Goal: Information Seeking & Learning: Learn about a topic

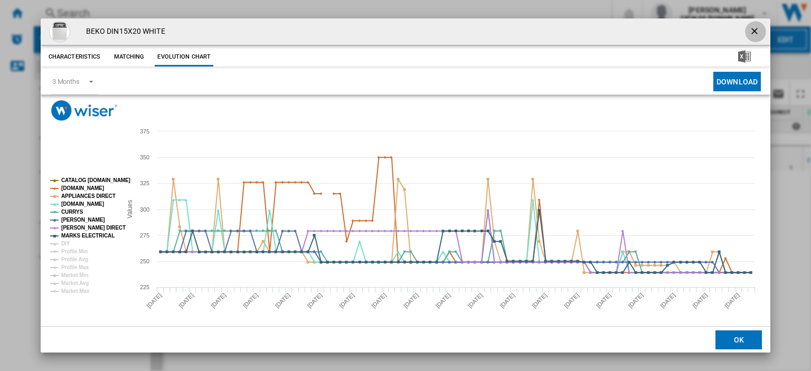
click at [749, 29] on ng-md-icon "getI18NText('BUTTONS.CLOSE_DIALOG')" at bounding box center [755, 32] width 13 height 13
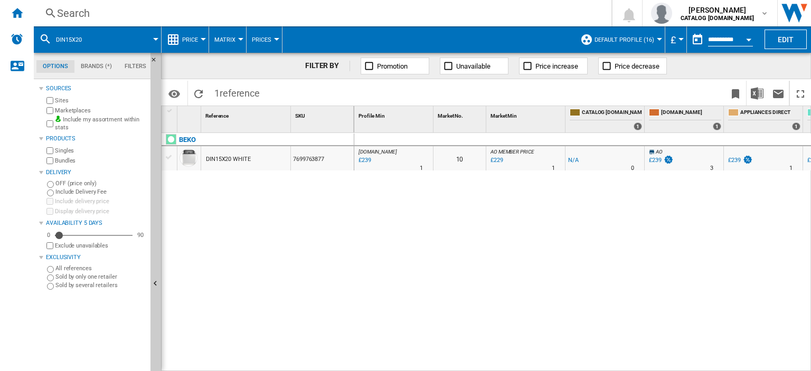
click at [72, 12] on div "Search" at bounding box center [320, 13] width 527 height 15
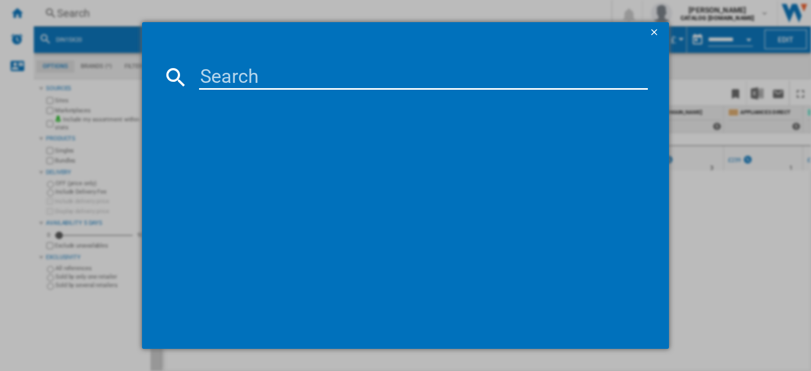
type input "WMHG 71483 [GEOGRAPHIC_DATA]"
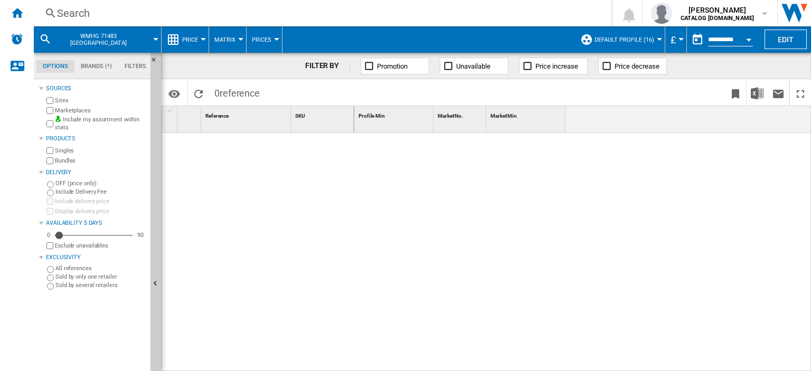
click at [80, 12] on div "Search" at bounding box center [320, 13] width 527 height 15
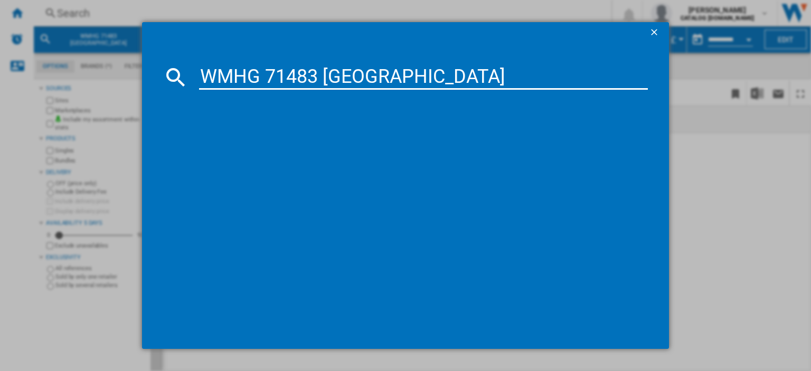
click at [268, 76] on input "WMHG 71483 [GEOGRAPHIC_DATA]" at bounding box center [423, 76] width 449 height 25
type input "WMHG71483 UK"
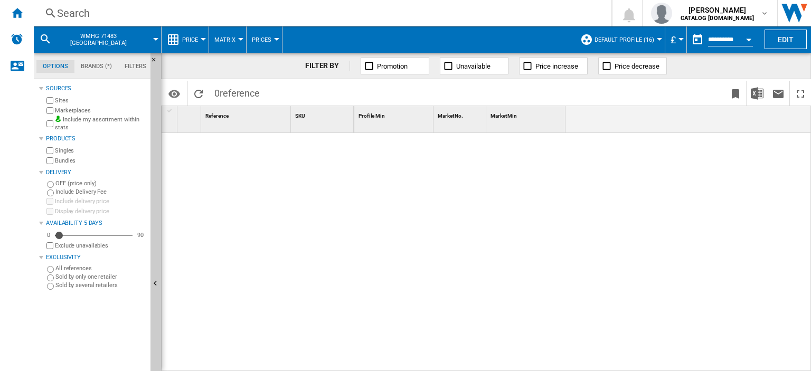
click at [75, 12] on div "Search" at bounding box center [320, 13] width 527 height 15
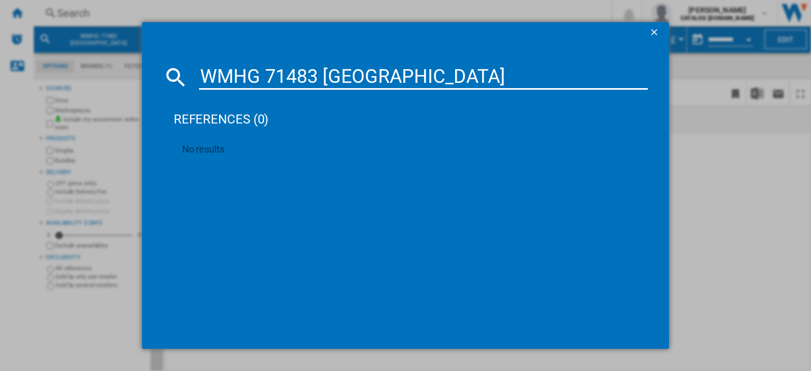
click at [267, 74] on input "WMHG 71483 [GEOGRAPHIC_DATA]" at bounding box center [423, 76] width 449 height 25
type input "WMHG71483 UK"
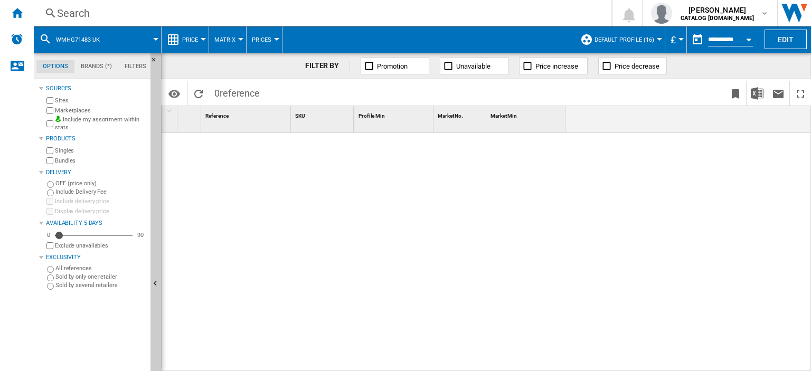
click at [70, 12] on div "Search" at bounding box center [320, 13] width 527 height 15
click at [75, 12] on div "Search" at bounding box center [320, 13] width 527 height 15
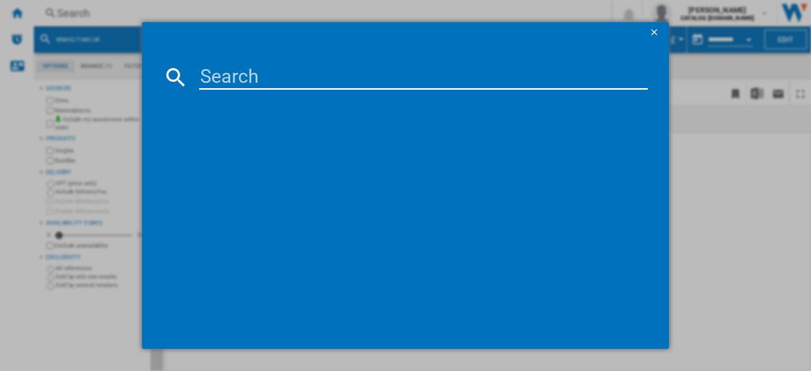
paste input "WMHG 71483 [GEOGRAPHIC_DATA]"
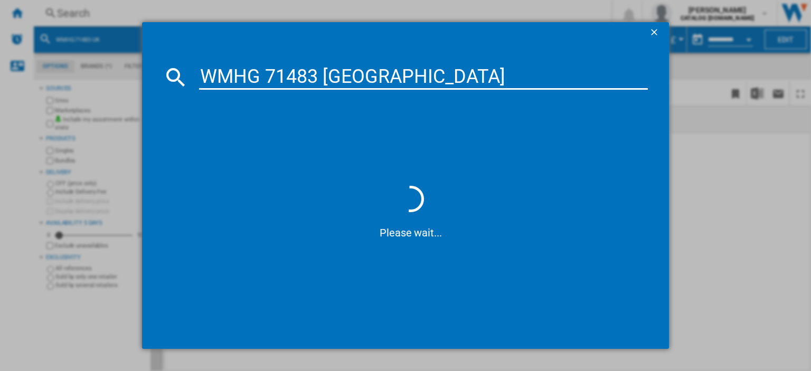
click at [373, 75] on input "WMHG 71483 [GEOGRAPHIC_DATA]" at bounding box center [423, 76] width 449 height 25
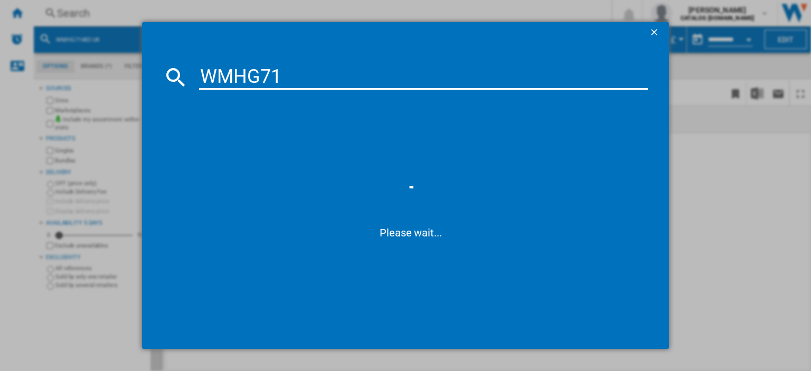
type input "WMHG714"
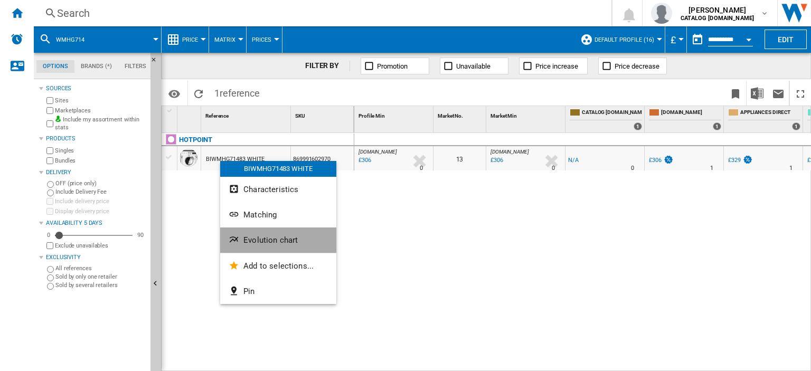
click at [258, 245] on button "Evolution chart" at bounding box center [278, 240] width 116 height 25
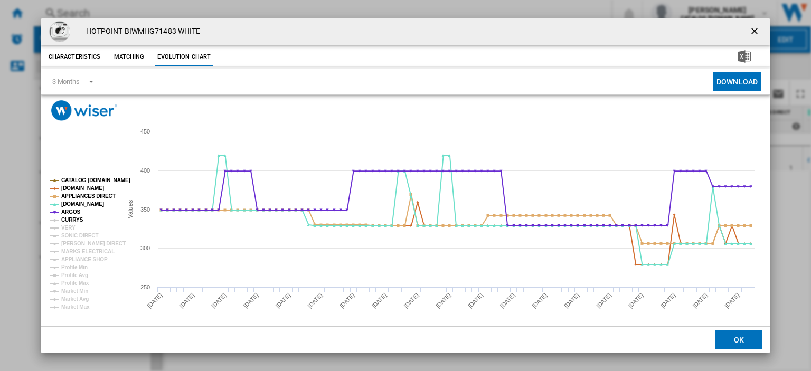
click at [63, 222] on tspan "CURRYS" at bounding box center [72, 220] width 22 height 6
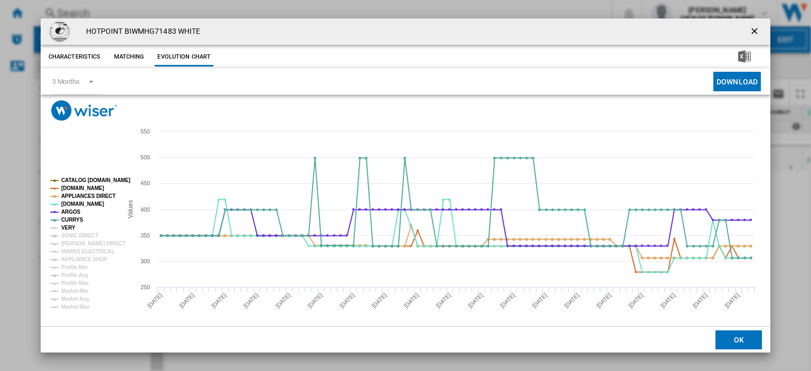
click at [64, 225] on tspan "VERY" at bounding box center [68, 228] width 14 height 6
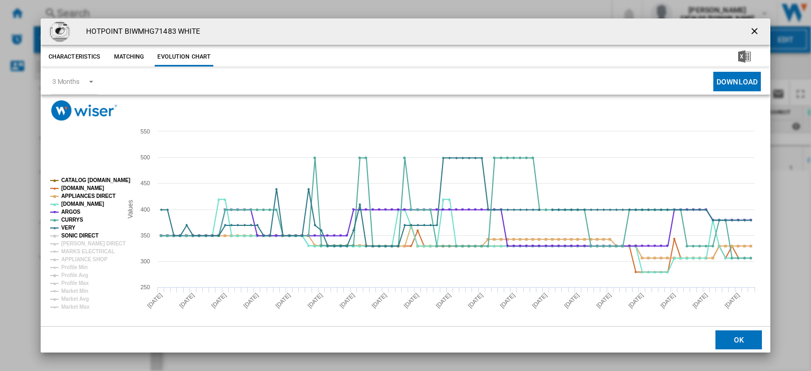
click at [69, 234] on tspan "SONIC DIRECT" at bounding box center [79, 236] width 37 height 6
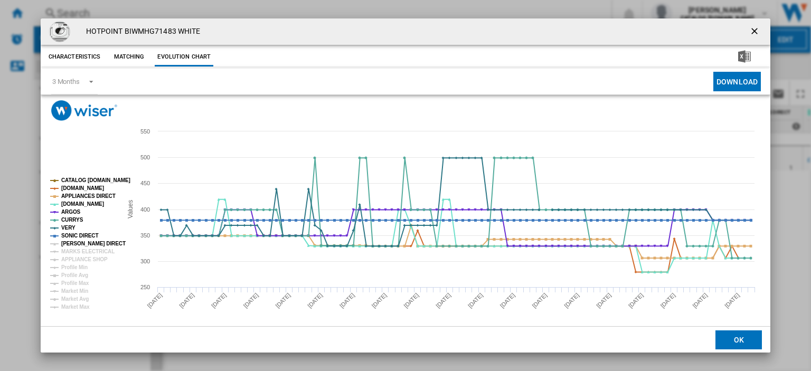
click at [73, 242] on tspan "[PERSON_NAME] DIRECT" at bounding box center [93, 244] width 64 height 6
click at [75, 252] on tspan "MARKS ELECTRICAL" at bounding box center [87, 252] width 53 height 6
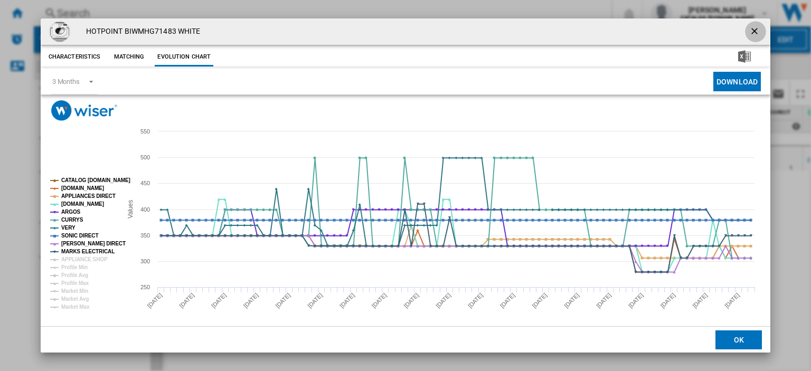
click at [749, 32] on ng-md-icon "getI18NText('BUTTONS.CLOSE_DIALOG')" at bounding box center [755, 32] width 13 height 13
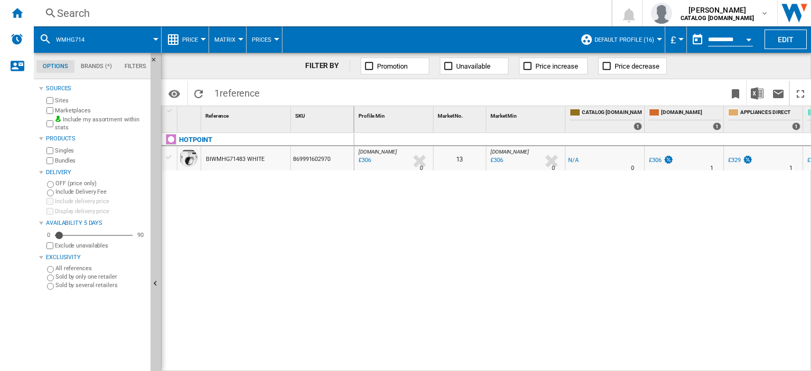
click at [657, 160] on div "£306" at bounding box center [655, 160] width 13 height 7
click at [68, 12] on div "Search" at bounding box center [320, 13] width 527 height 15
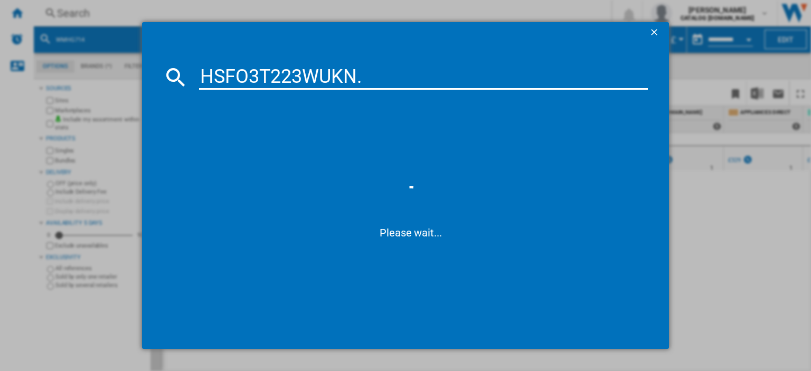
type input "HSFO3T223WUKN"
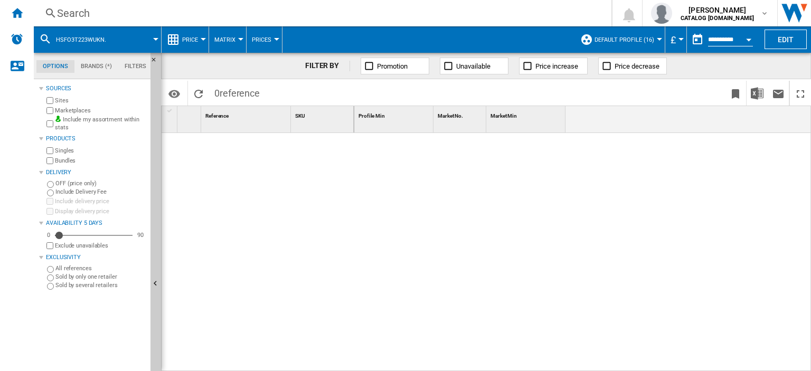
click at [74, 12] on div "Search" at bounding box center [320, 13] width 527 height 15
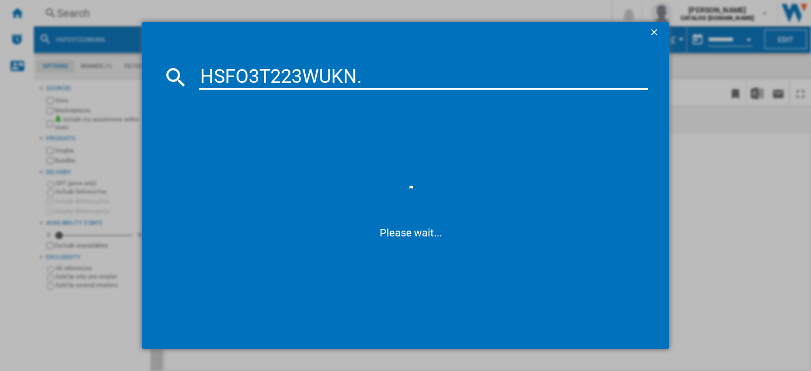
type input "HSFO3T223WUKN"
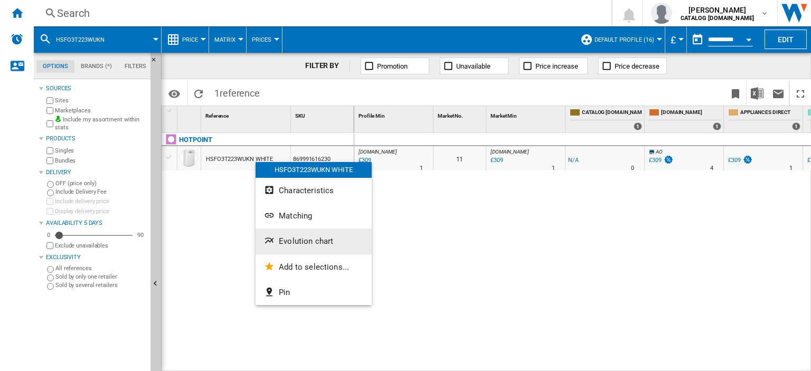
click at [310, 242] on span "Evolution chart" at bounding box center [306, 241] width 54 height 10
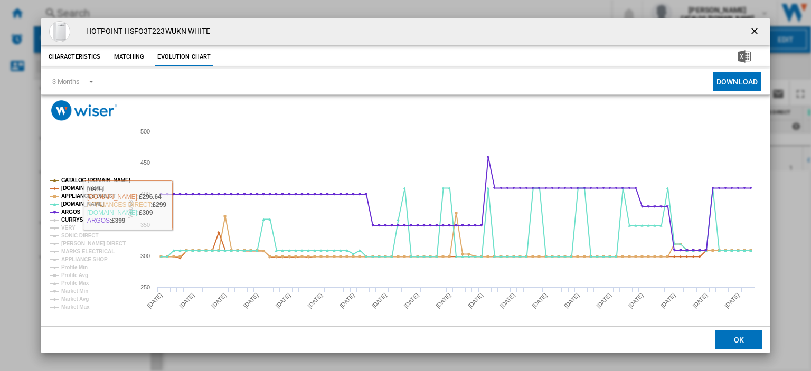
click at [65, 222] on tspan "CURRYS" at bounding box center [72, 220] width 22 height 6
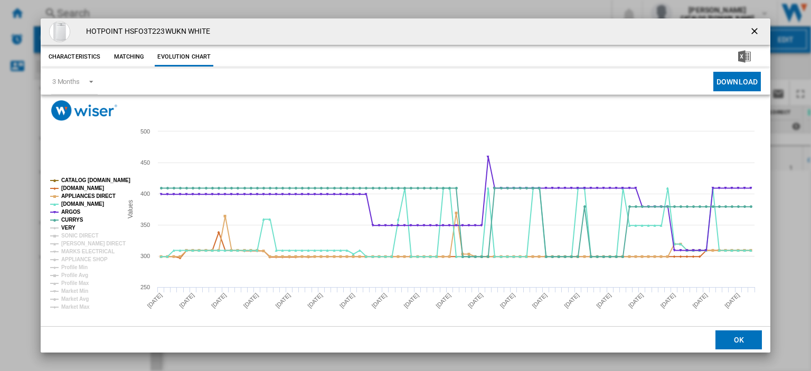
click at [66, 228] on tspan "VERY" at bounding box center [68, 228] width 14 height 6
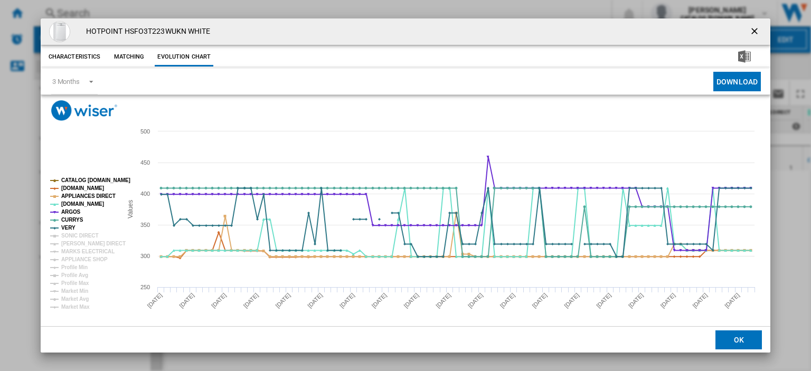
click at [67, 236] on tspan "SONIC DIRECT" at bounding box center [79, 236] width 37 height 6
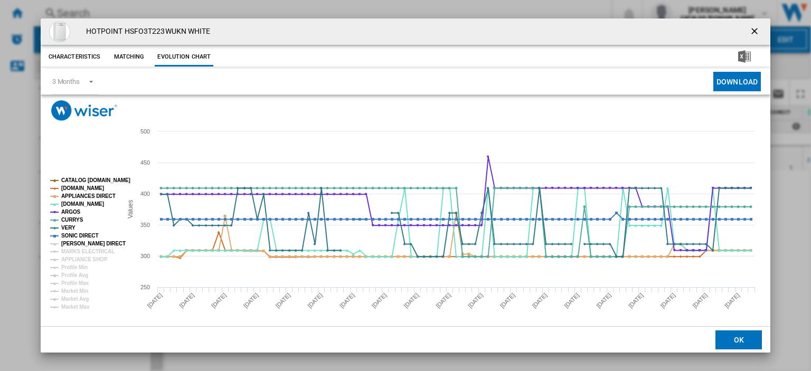
click at [68, 242] on tspan "[PERSON_NAME] DIRECT" at bounding box center [93, 244] width 64 height 6
click at [69, 253] on tspan "MARKS ELECTRICAL" at bounding box center [87, 252] width 53 height 6
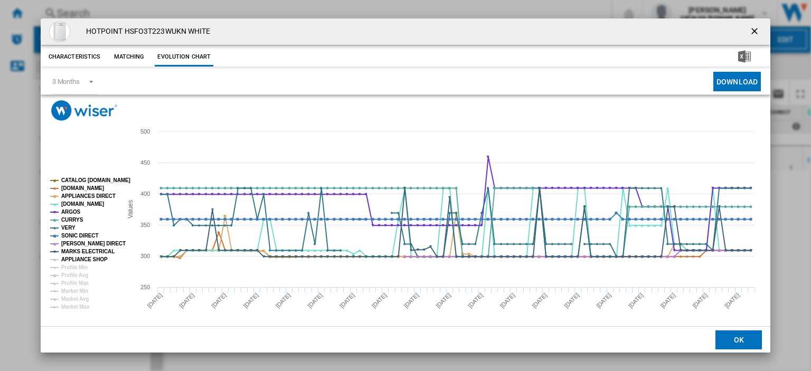
click at [80, 261] on tspan "APPLIANCE SHOP" at bounding box center [84, 260] width 46 height 6
click at [749, 31] on ng-md-icon "getI18NText('BUTTONS.CLOSE_DIALOG')" at bounding box center [755, 32] width 13 height 13
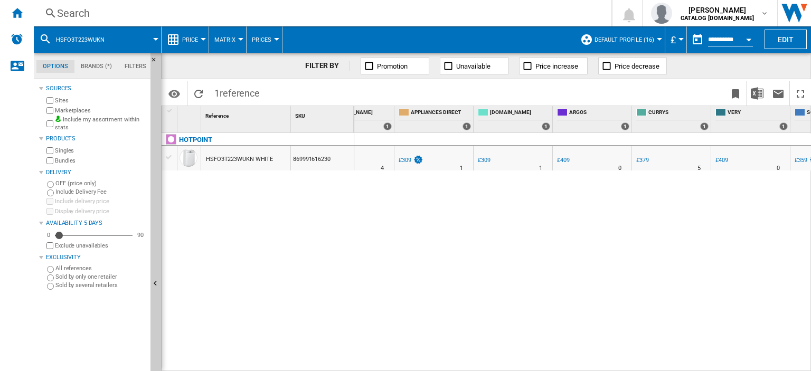
scroll to position [0, 244]
click at [482, 158] on div "£309" at bounding box center [481, 160] width 13 height 7
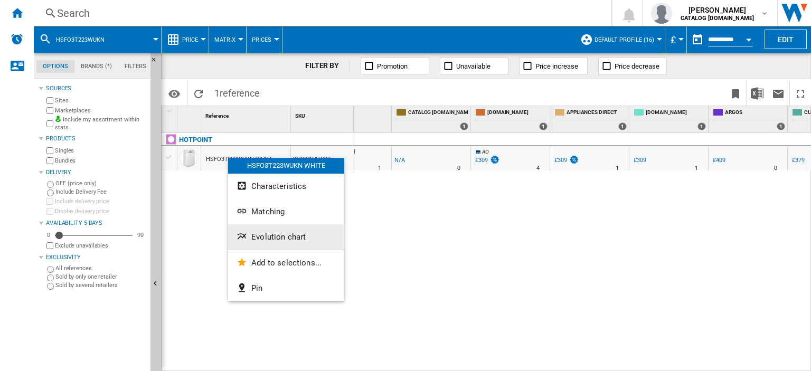
click at [274, 240] on span "Evolution chart" at bounding box center [278, 237] width 54 height 10
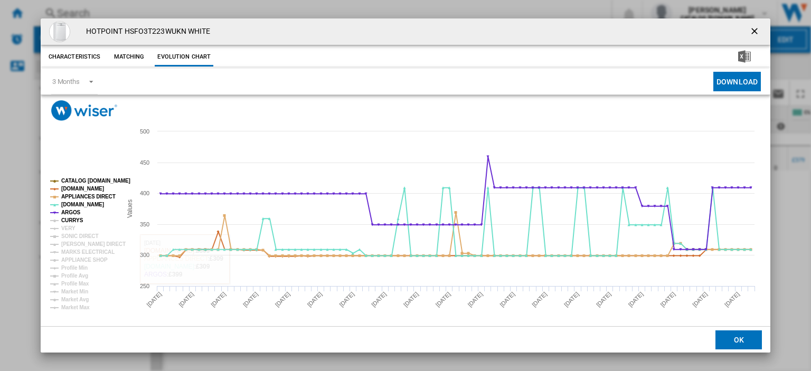
click at [70, 218] on tspan "CURRYS" at bounding box center [72, 220] width 22 height 6
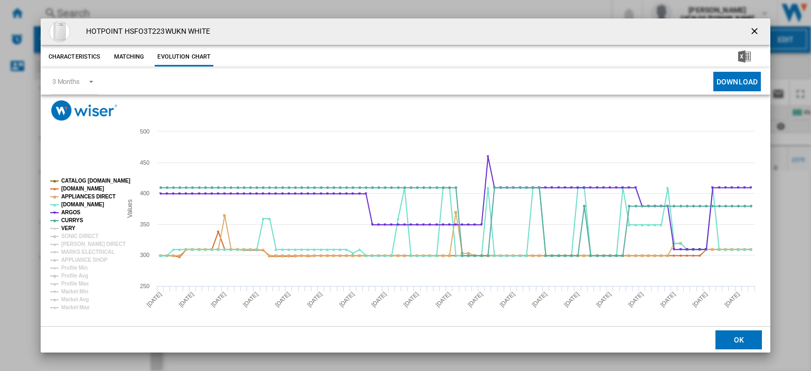
click at [65, 229] on tspan "VERY" at bounding box center [68, 228] width 14 height 6
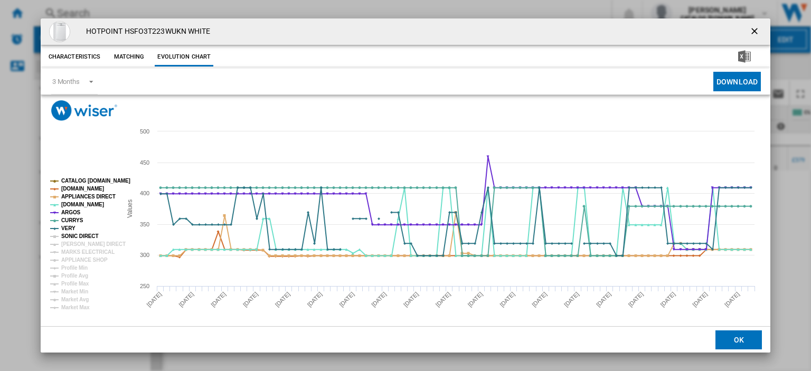
click at [69, 235] on tspan "SONIC DIRECT" at bounding box center [79, 236] width 37 height 6
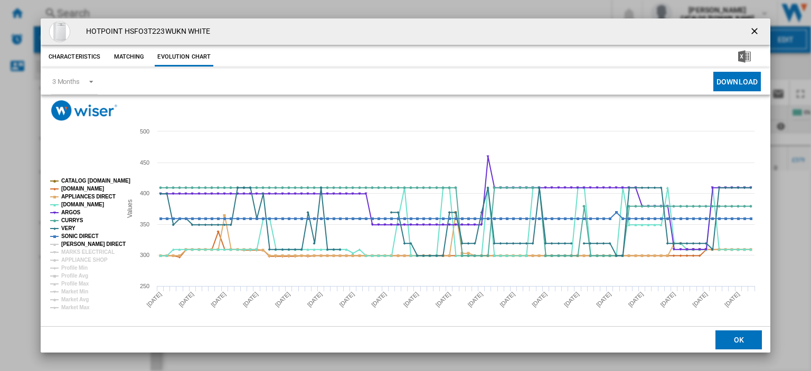
click at [69, 242] on tspan "[PERSON_NAME] DIRECT" at bounding box center [93, 244] width 64 height 6
click at [75, 253] on tspan "MARKS ELECTRICAL" at bounding box center [87, 252] width 53 height 6
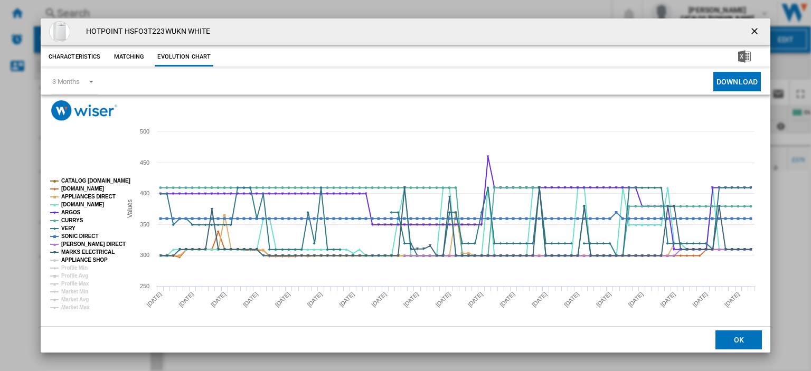
click at [77, 259] on tspan "APPLIANCE SHOP" at bounding box center [84, 260] width 46 height 6
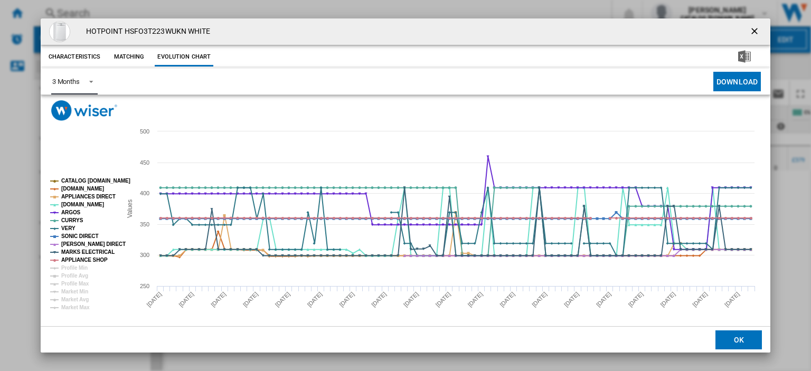
click at [78, 81] on div "3 Months" at bounding box center [65, 82] width 27 height 8
click at [83, 109] on md-option "6 Months" at bounding box center [79, 106] width 72 height 25
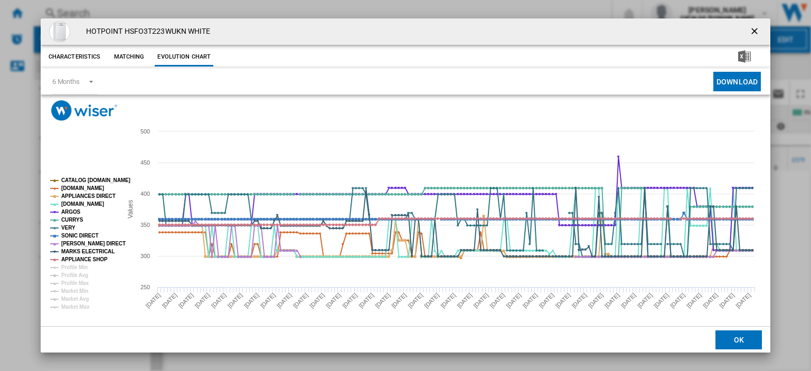
click at [749, 29] on ng-md-icon "getI18NText('BUTTONS.CLOSE_DIALOG')" at bounding box center [755, 32] width 13 height 13
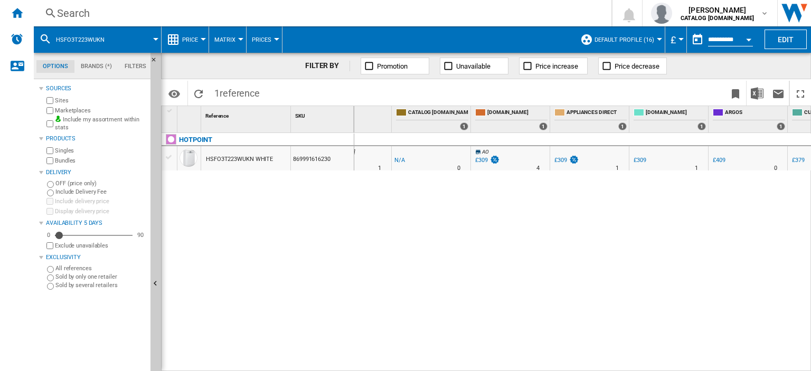
click at [560, 160] on div "£309" at bounding box center [560, 160] width 13 height 7
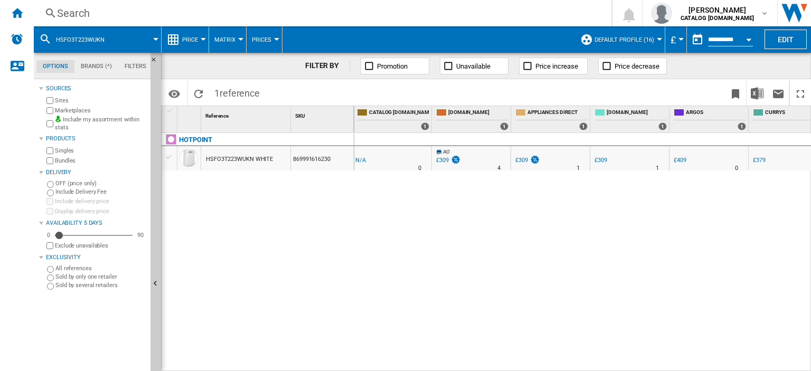
scroll to position [0, 144]
